Goal: Transaction & Acquisition: Subscribe to service/newsletter

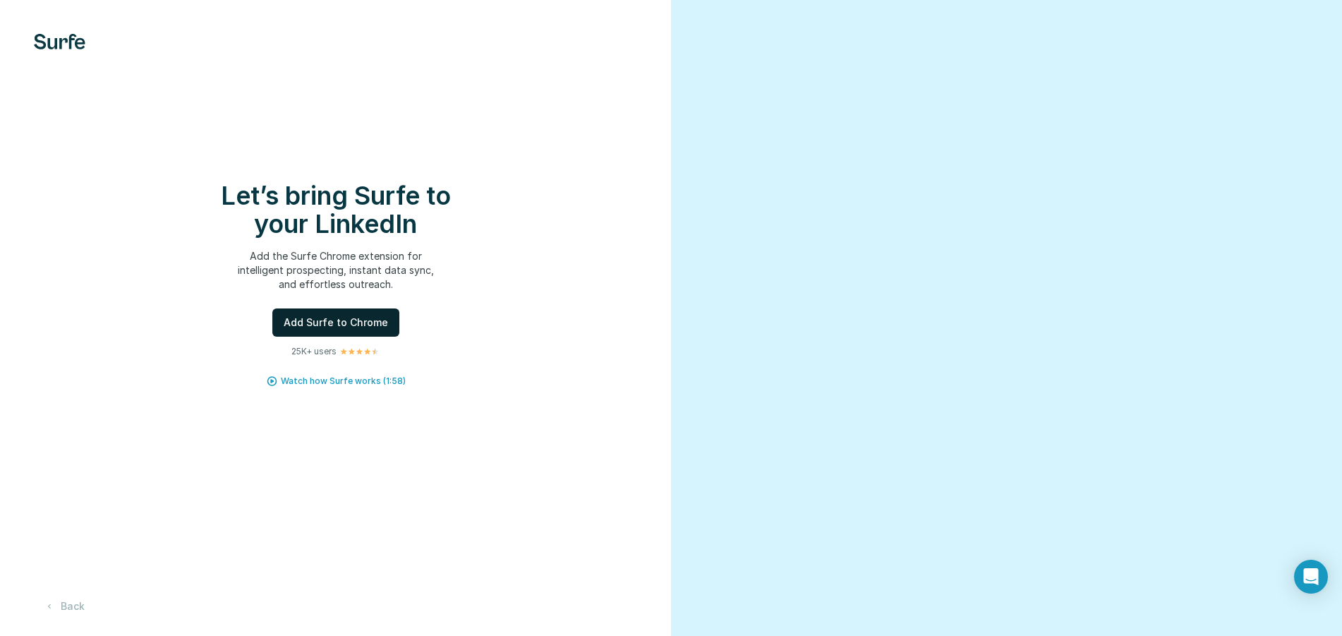
click at [327, 332] on button "Add Surfe to Chrome" at bounding box center [335, 322] width 127 height 28
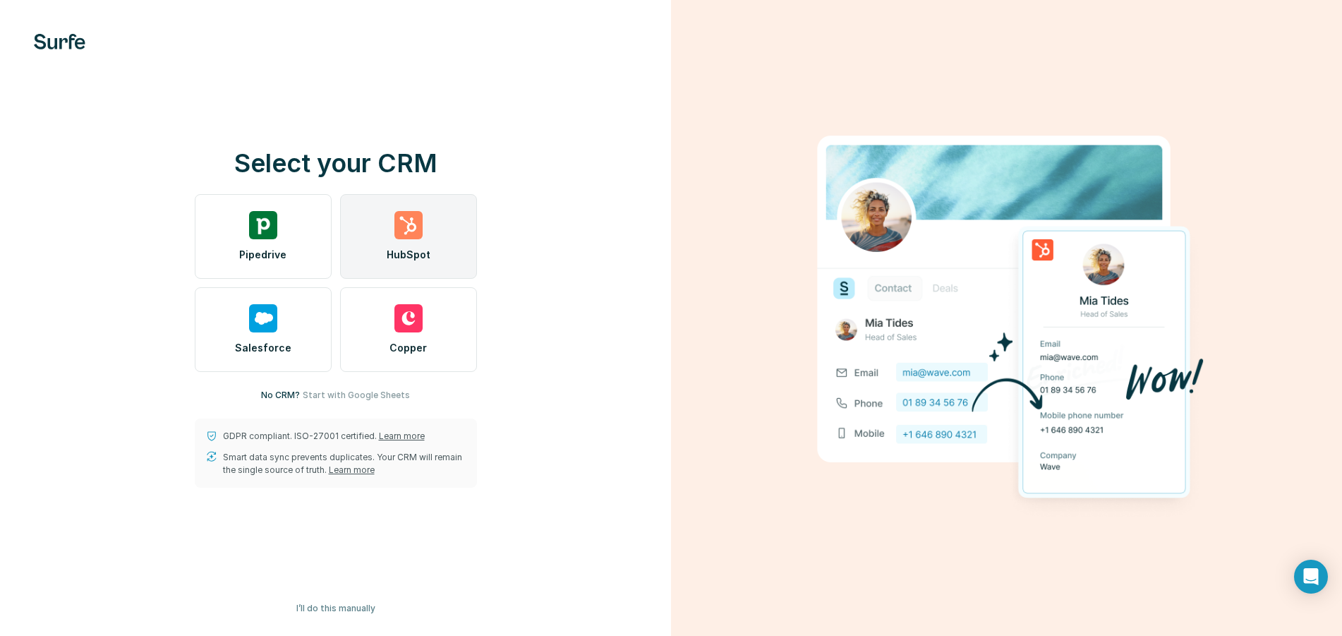
click at [373, 244] on div "HubSpot" at bounding box center [408, 236] width 137 height 85
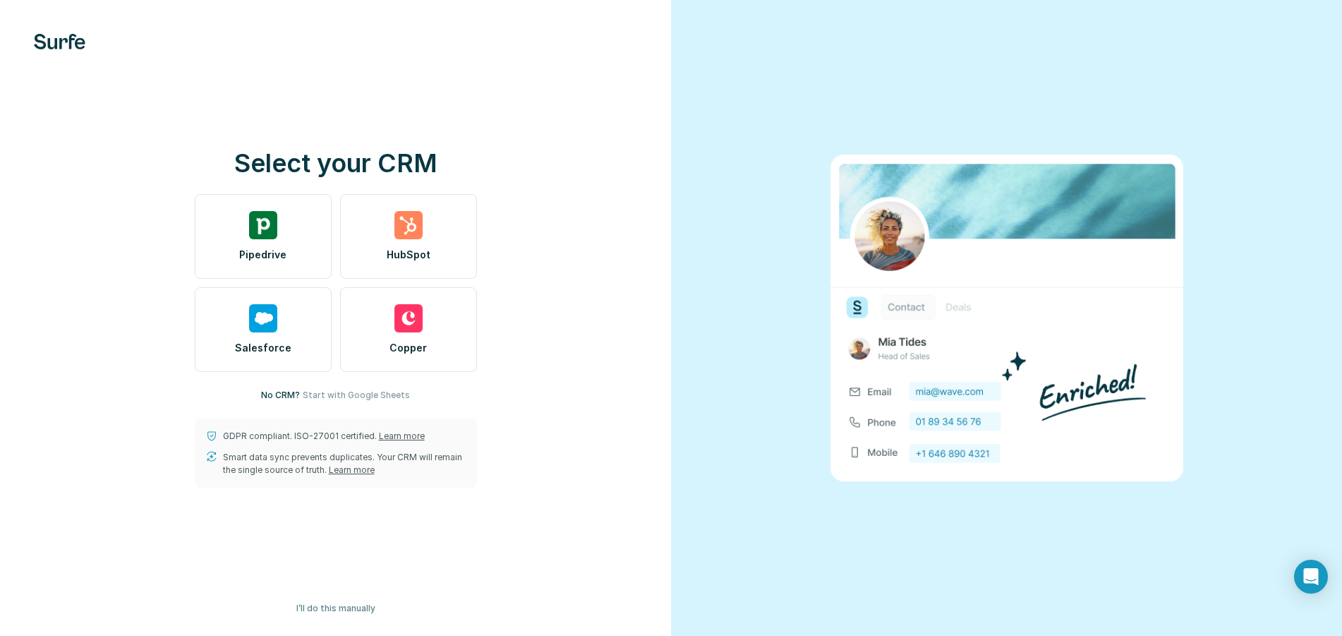
click at [625, 383] on div "Select your CRM Pipedrive HubSpot Salesforce Copper No CRM? Start with Google S…" at bounding box center [335, 318] width 615 height 339
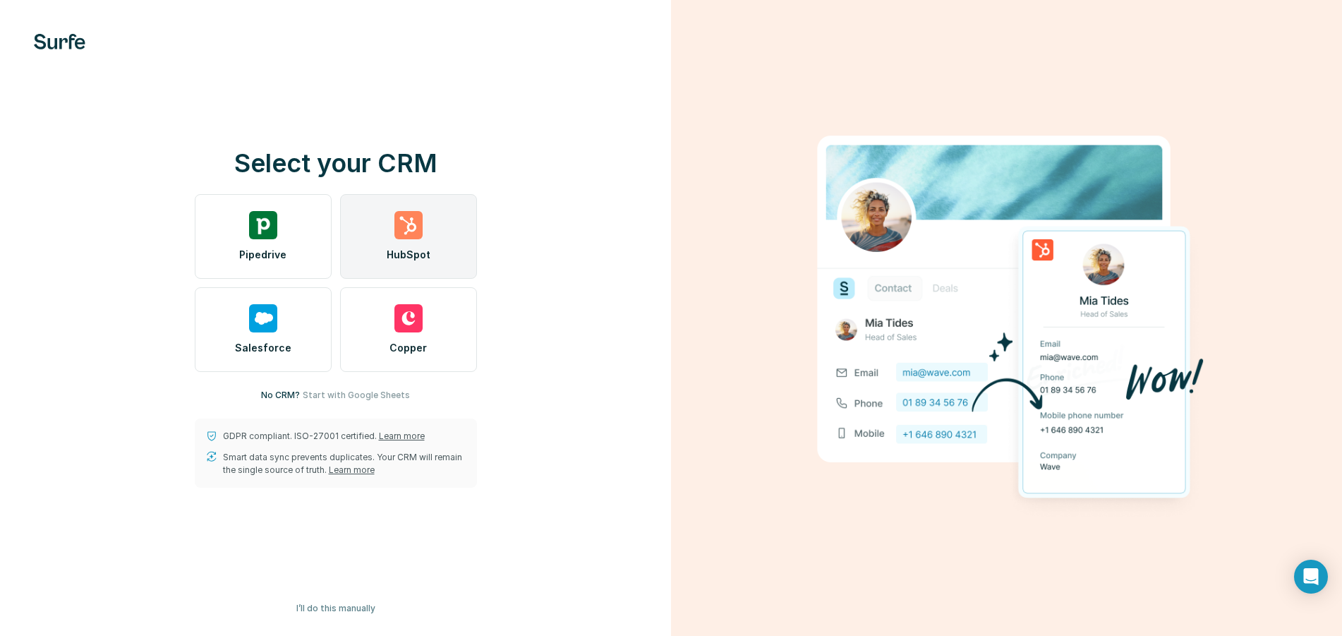
click at [448, 222] on div "HubSpot" at bounding box center [408, 236] width 137 height 85
click at [447, 241] on div "HubSpot" at bounding box center [408, 236] width 137 height 85
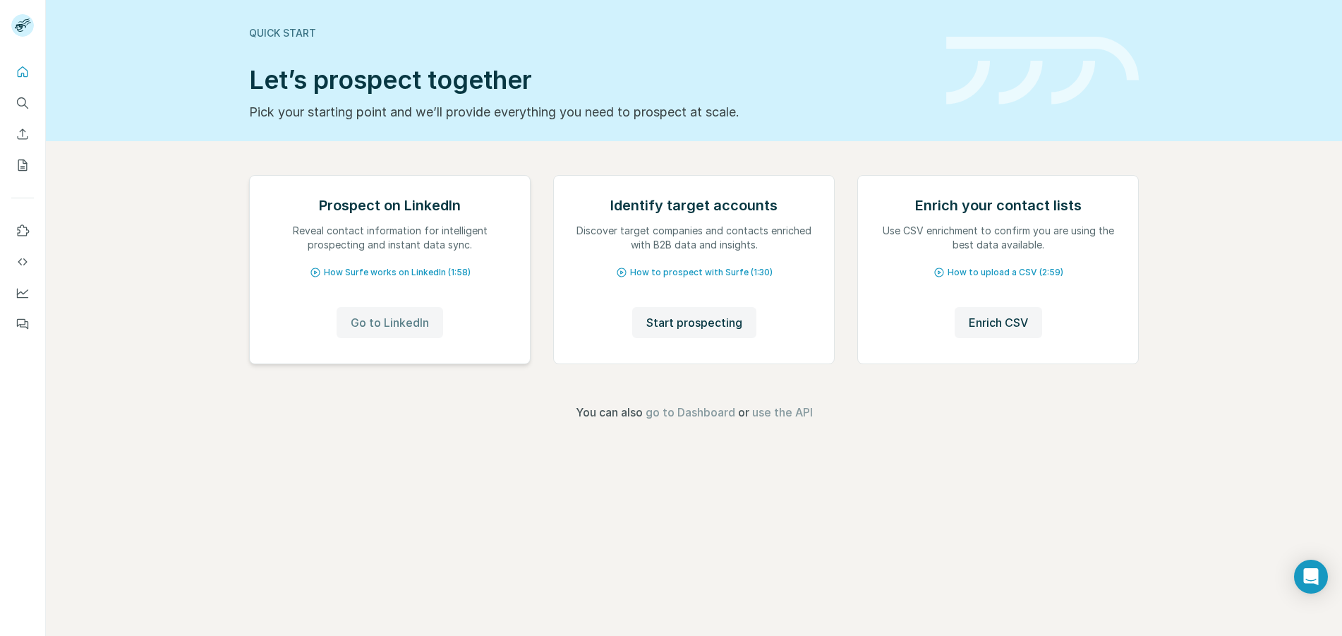
click at [380, 331] on span "Go to LinkedIn" at bounding box center [390, 322] width 78 height 17
